Goal: Share content

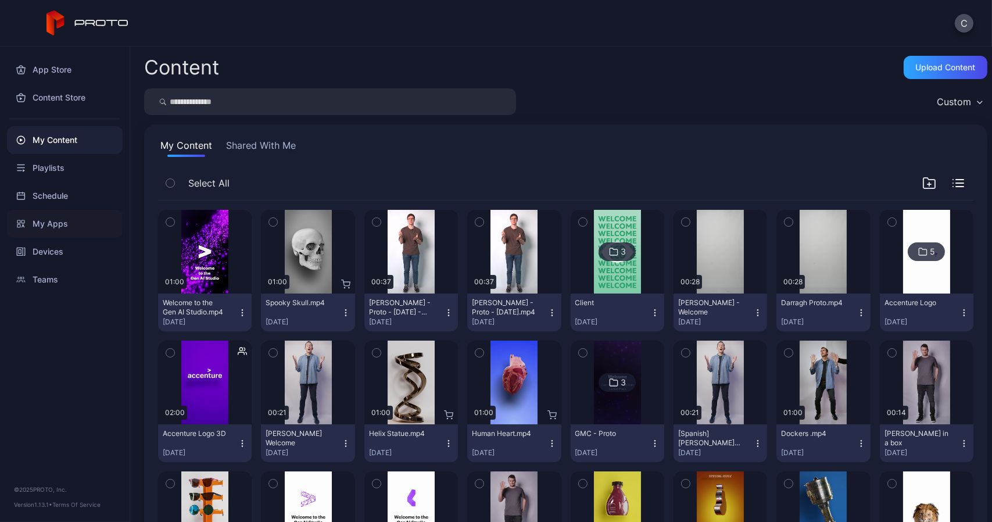
click at [53, 232] on div "My Apps" at bounding box center [65, 224] width 116 height 28
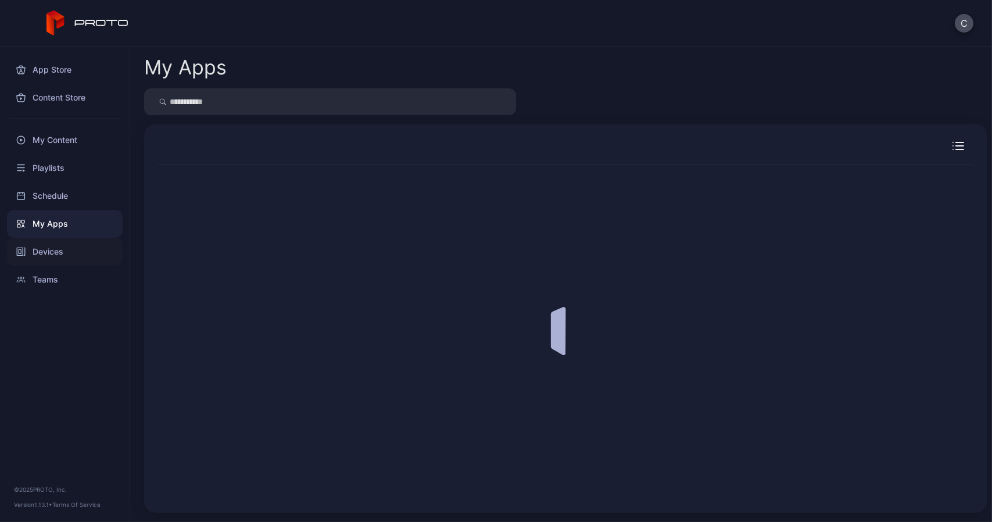
click at [46, 255] on div "Devices" at bounding box center [65, 252] width 116 height 28
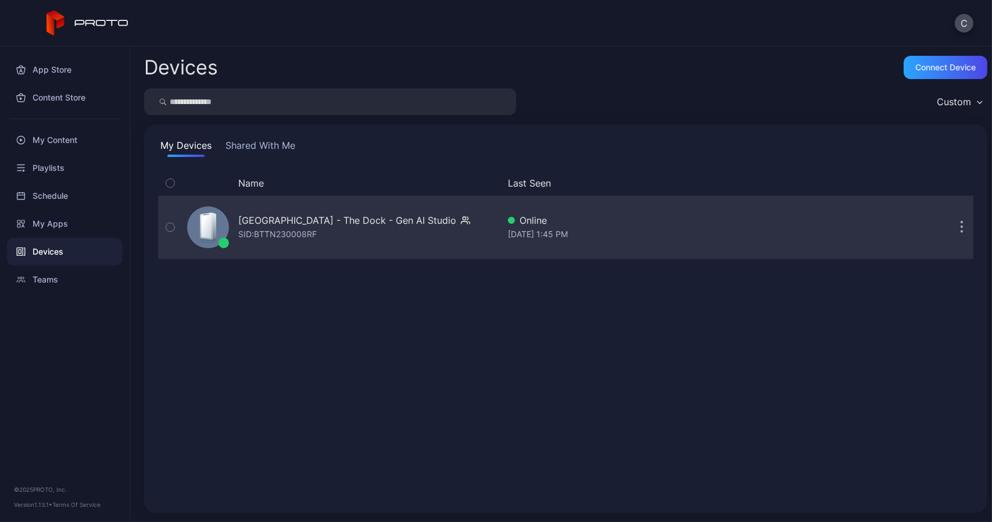
click at [950, 232] on button "button" at bounding box center [961, 227] width 23 height 23
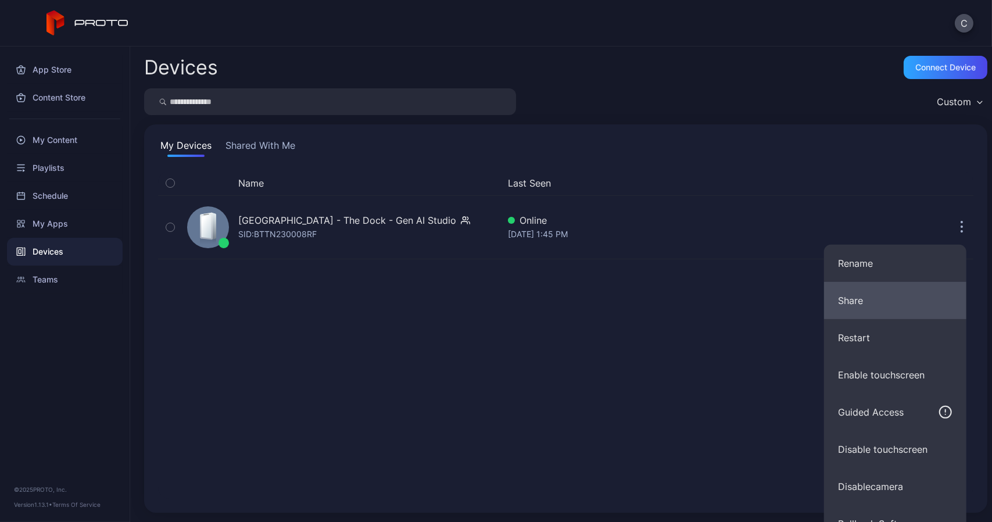
click at [876, 292] on button "Share" at bounding box center [895, 300] width 142 height 37
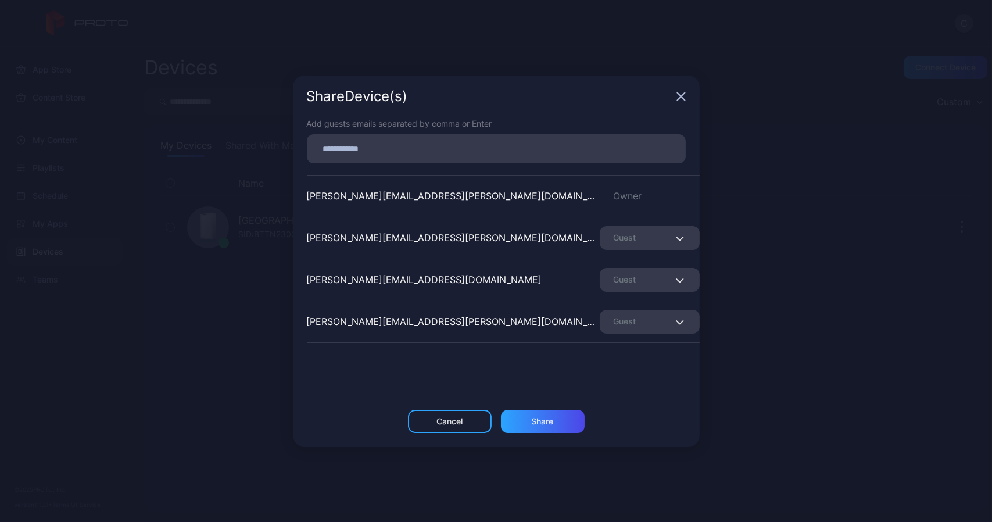
click at [385, 157] on div at bounding box center [500, 149] width 372 height 22
click at [386, 149] on input at bounding box center [496, 148] width 365 height 15
type input "**********"
type input "*"
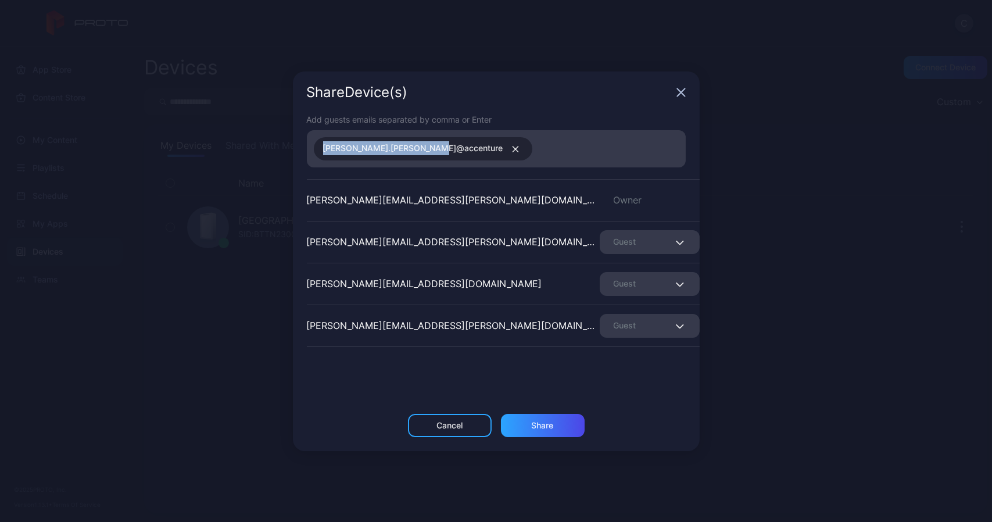
click at [433, 151] on div "[PERSON_NAME].[PERSON_NAME]@accenture" at bounding box center [423, 148] width 219 height 23
click at [511, 149] on icon "button" at bounding box center [515, 149] width 9 height 7
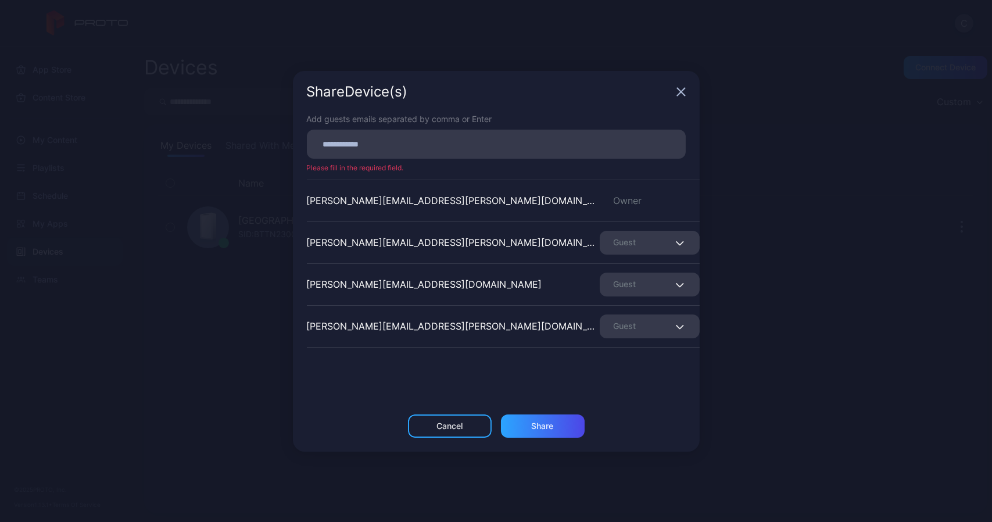
click at [421, 146] on input at bounding box center [496, 144] width 365 height 15
type input "**********"
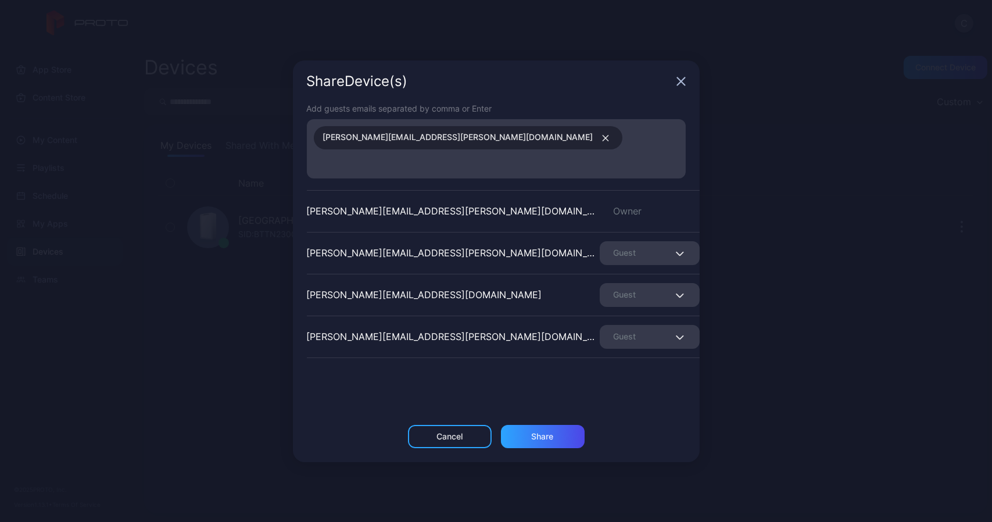
click at [601, 142] on icon "button" at bounding box center [605, 138] width 9 height 7
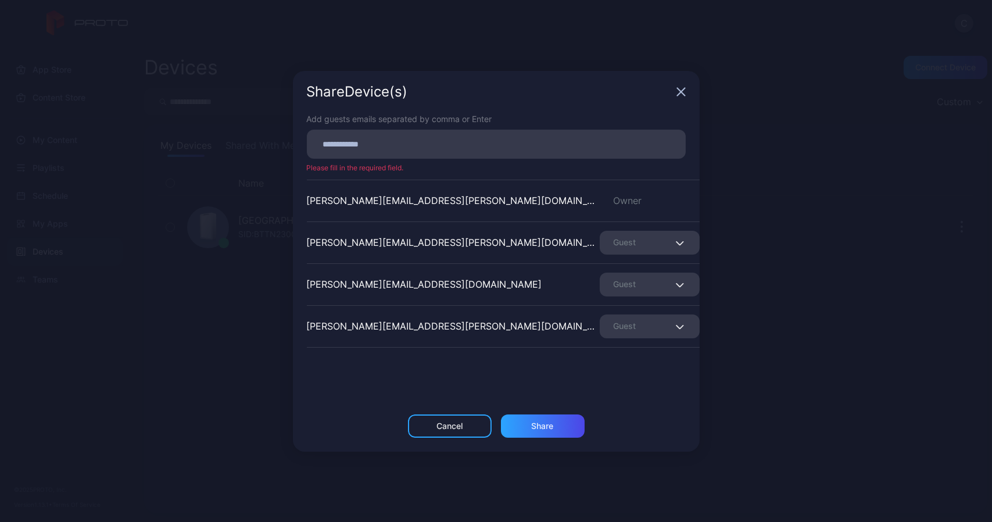
click at [683, 89] on icon "button" at bounding box center [681, 92] width 8 height 8
